Goal: Task Accomplishment & Management: Manage account settings

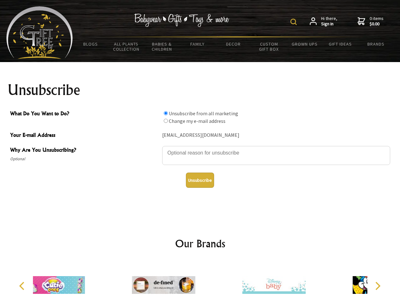
click at [294, 22] on img at bounding box center [293, 22] width 6 height 6
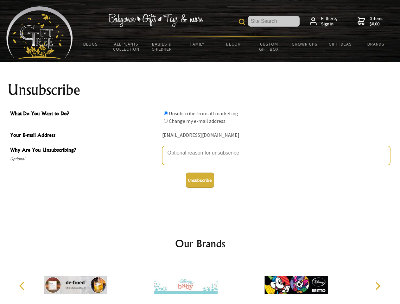
click at [200, 148] on textarea "Why Are You Unsubscribing?" at bounding box center [276, 155] width 228 height 19
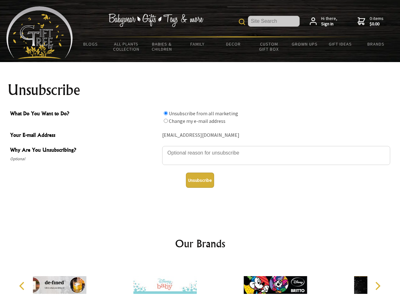
click at [165, 113] on input "What Do You Want to Do?" at bounding box center [166, 113] width 4 height 4
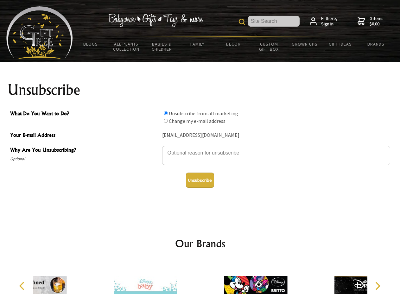
click at [165, 121] on input "What Do You Want to Do?" at bounding box center [166, 121] width 4 height 4
radio input "true"
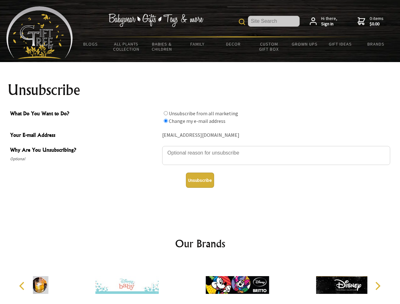
click at [200, 180] on button "Unsubscribe" at bounding box center [200, 179] width 28 height 15
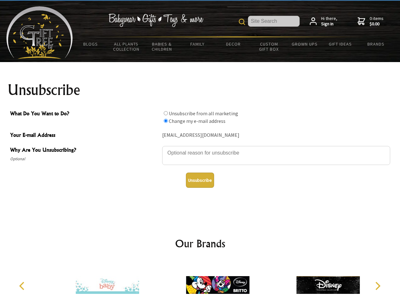
click at [200, 282] on img at bounding box center [217, 284] width 63 height 47
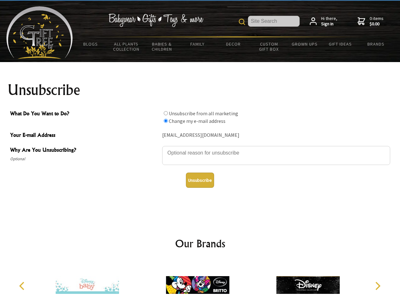
click at [23, 286] on icon "Previous" at bounding box center [22, 286] width 8 height 8
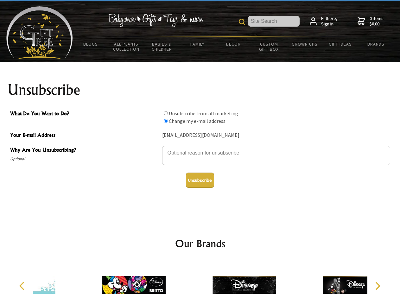
click at [377, 286] on icon "Next" at bounding box center [377, 286] width 8 height 8
